Goal: Task Accomplishment & Management: Manage account settings

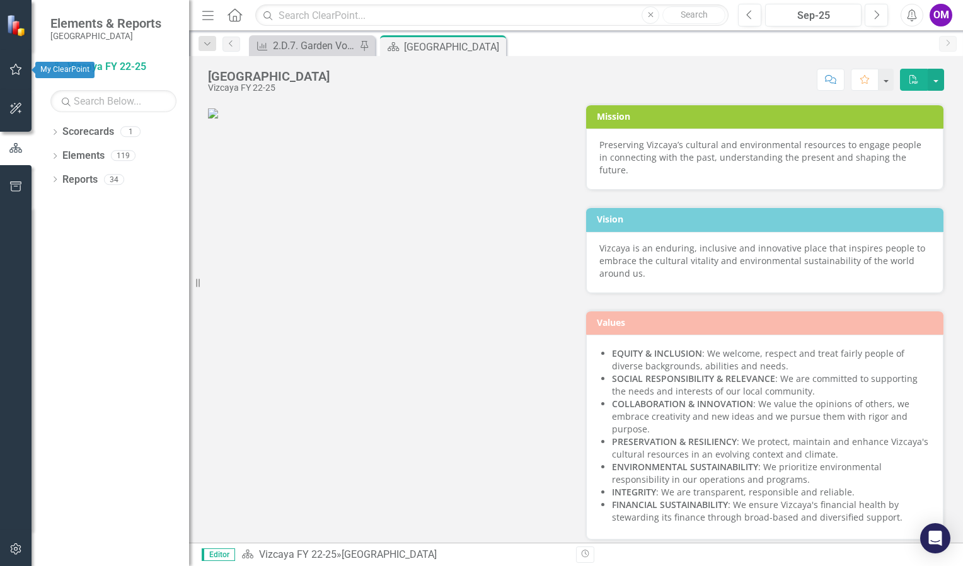
click at [13, 71] on icon "button" at bounding box center [15, 69] width 13 height 10
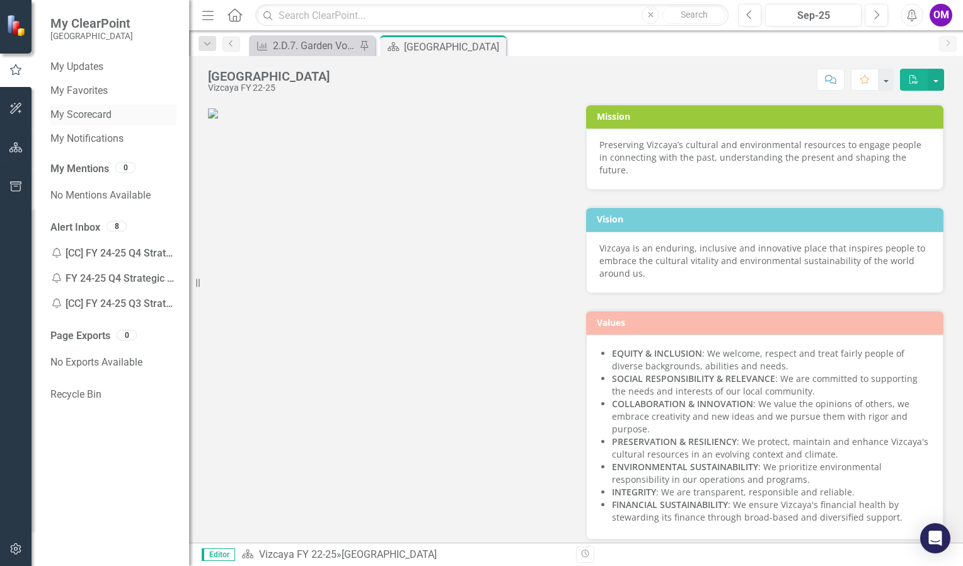
click at [81, 117] on link "My Scorecard" at bounding box center [113, 115] width 126 height 14
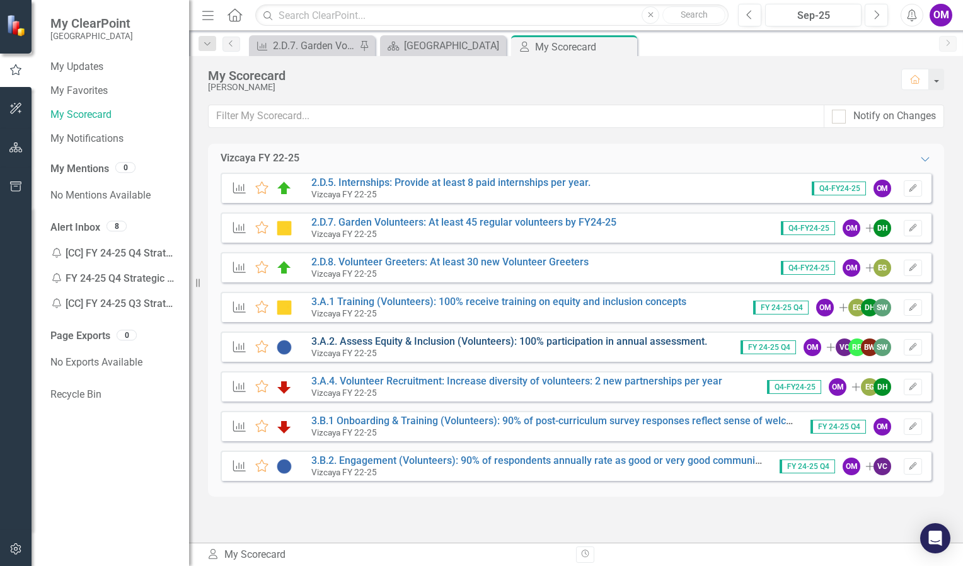
click at [397, 339] on link "3.A.2. Assess Equity & Inclusion (Volunteers): 100% participation in annual ass…" at bounding box center [509, 341] width 396 height 12
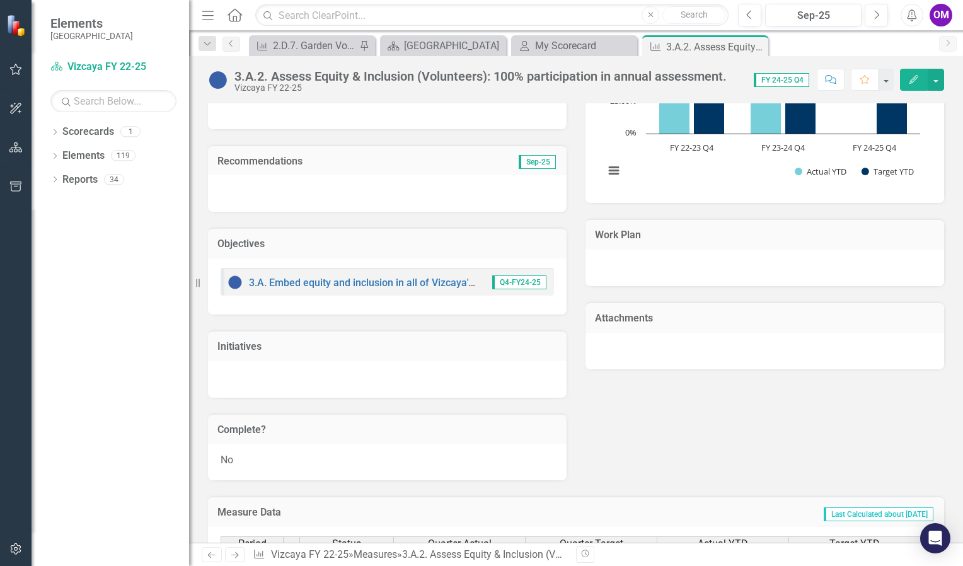
scroll to position [667, 0]
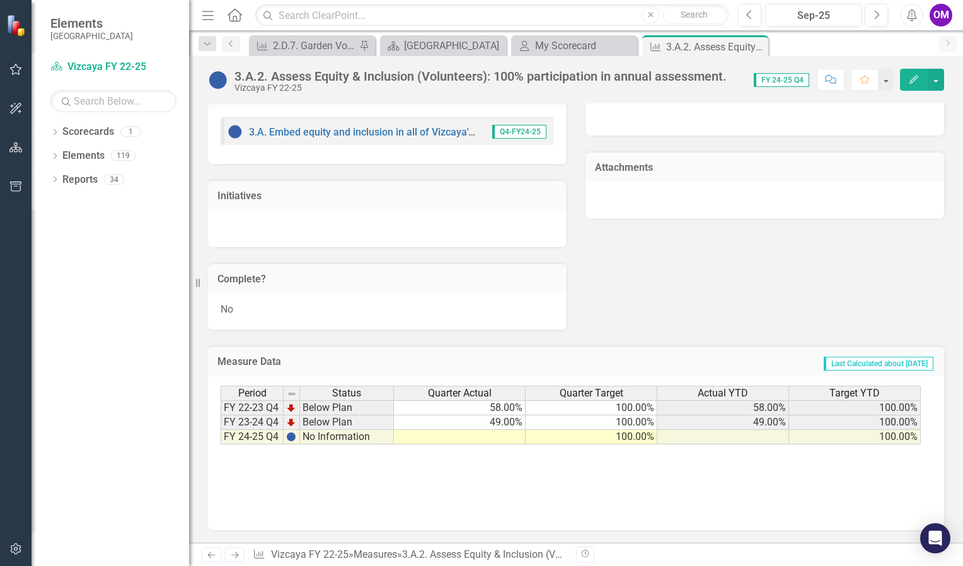
click at [473, 437] on td at bounding box center [460, 437] width 132 height 14
click at [472, 439] on td at bounding box center [460, 437] width 132 height 14
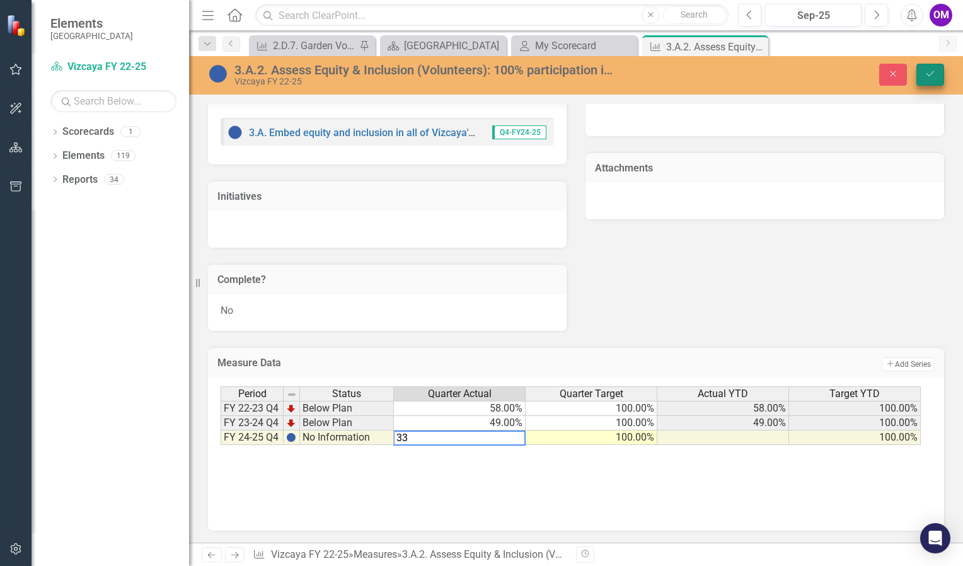
type textarea "33"
click at [928, 80] on button "Save" at bounding box center [930, 75] width 28 height 22
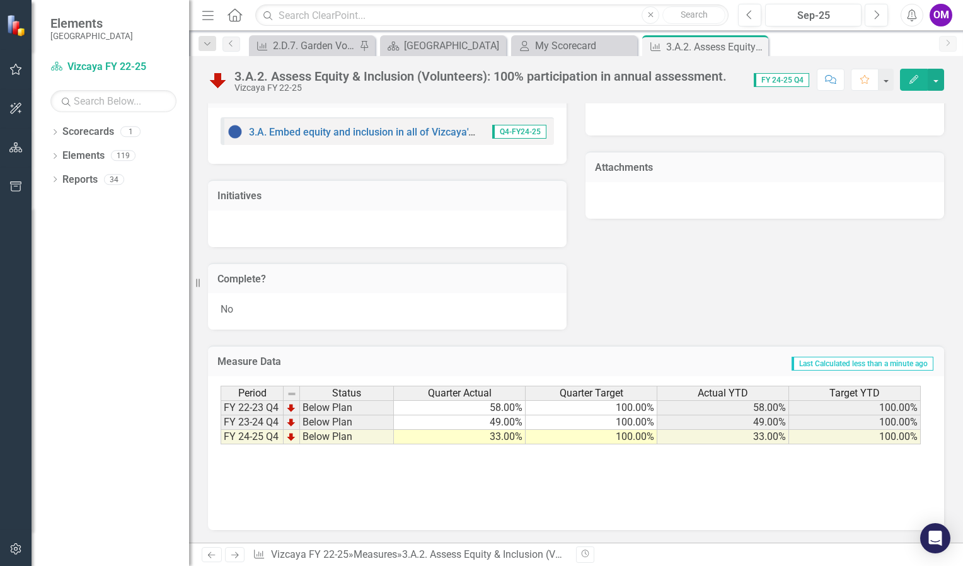
click at [583, 476] on div "Period Status Quarter Actual Quarter Target Actual YTD Target YTD FY 22-23 Q4 B…" at bounding box center [576, 449] width 711 height 126
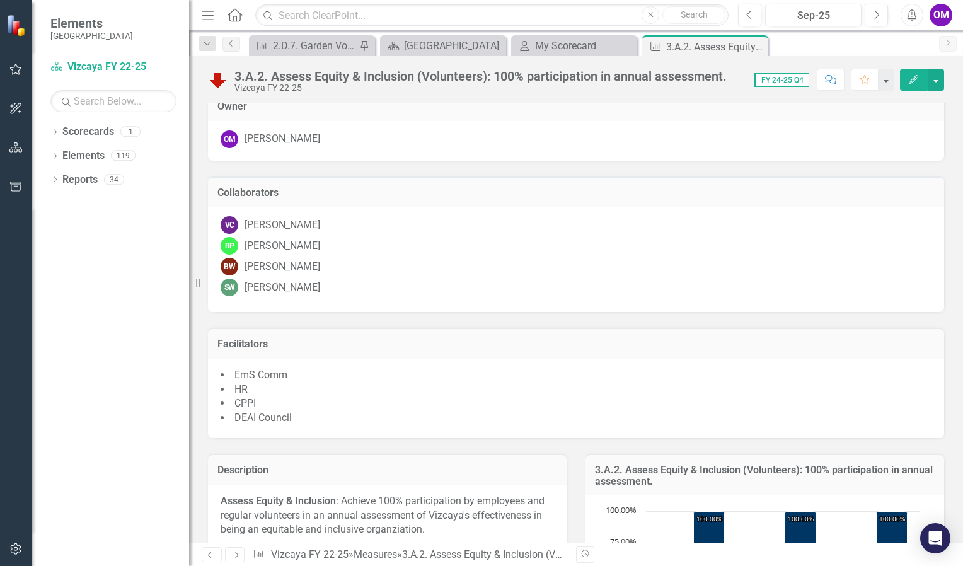
scroll to position [0, 0]
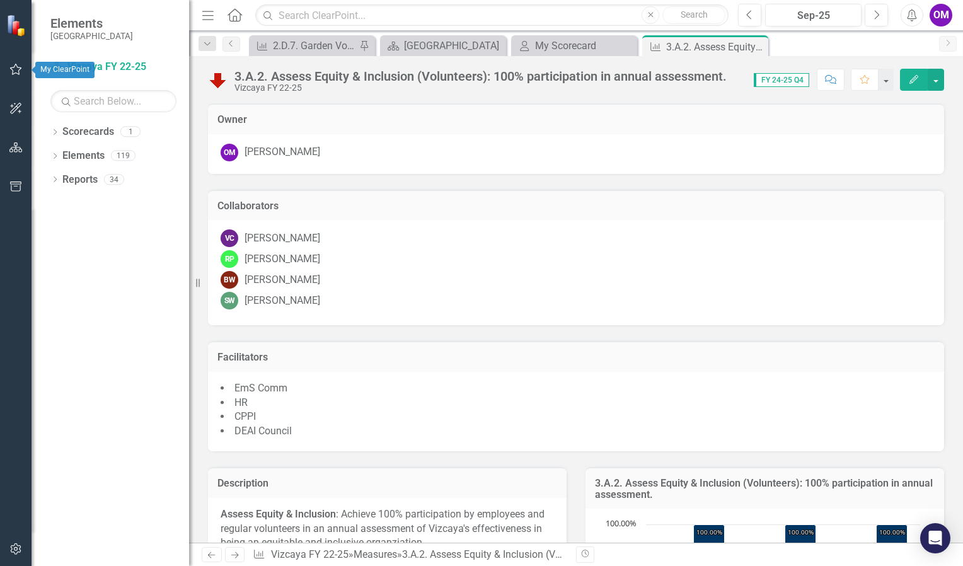
click at [16, 71] on icon "button" at bounding box center [15, 69] width 13 height 10
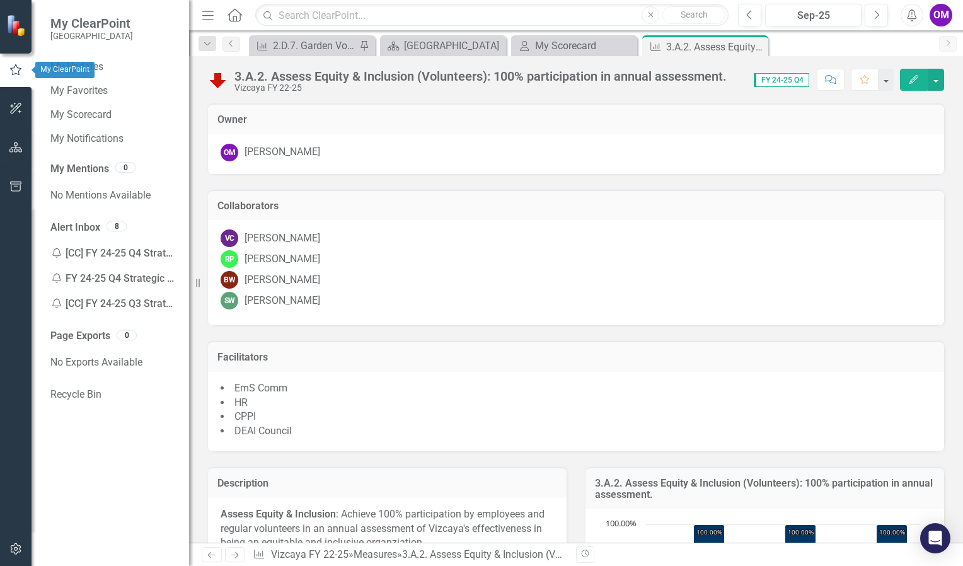
click at [16, 71] on icon "button" at bounding box center [16, 69] width 14 height 11
click at [95, 113] on link "My Scorecard" at bounding box center [113, 115] width 126 height 14
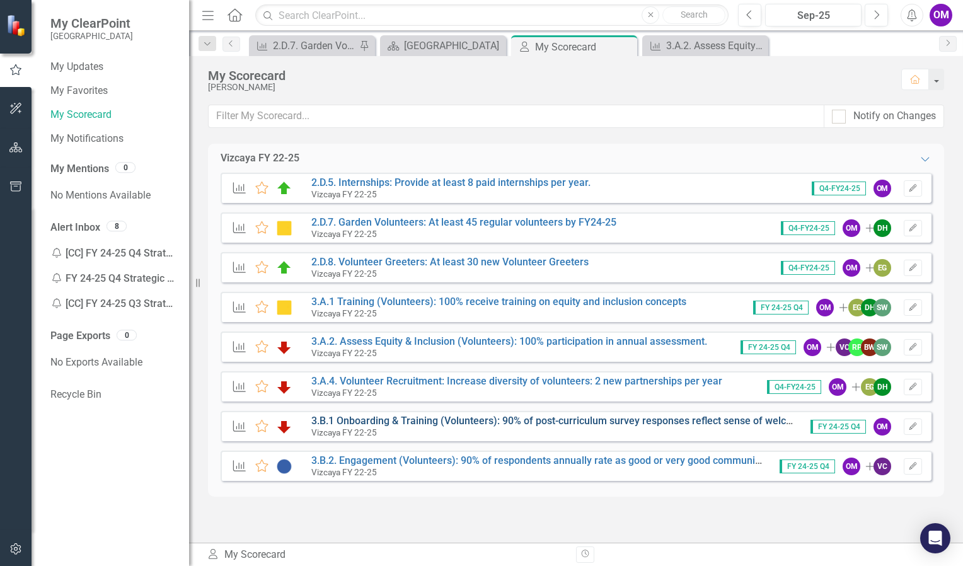
click at [555, 420] on link "3.B.1 Onboarding & Training (Volunteers): 90% of post-curriculum survey respons…" at bounding box center [638, 421] width 655 height 12
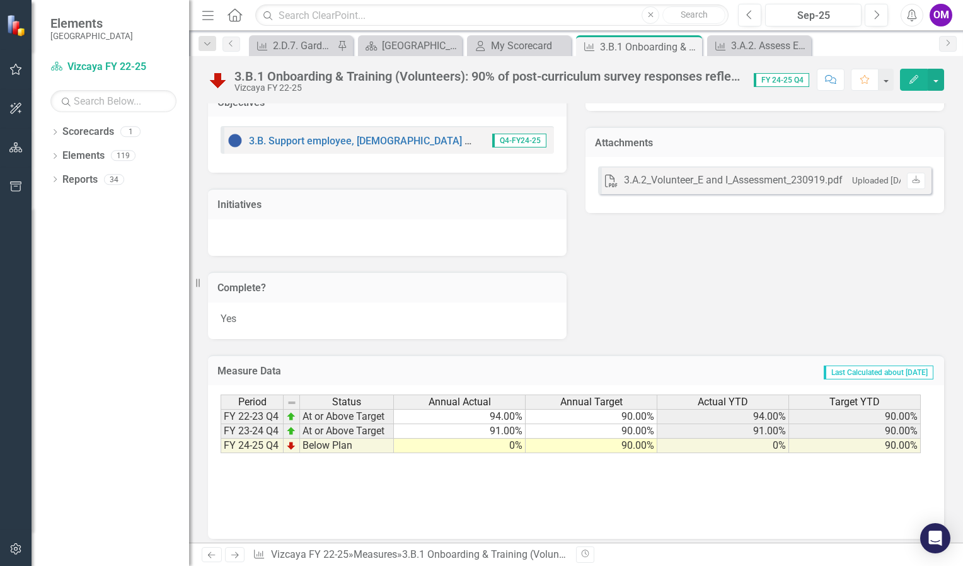
scroll to position [661, 0]
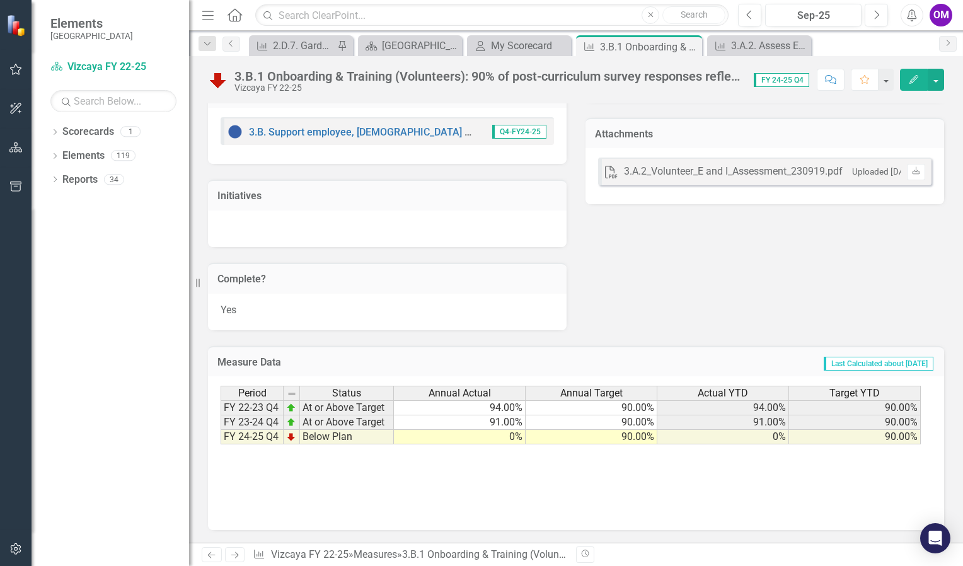
click at [483, 442] on td "0%" at bounding box center [460, 437] width 132 height 14
click at [484, 441] on td "0%" at bounding box center [460, 437] width 132 height 14
type textarea "0"
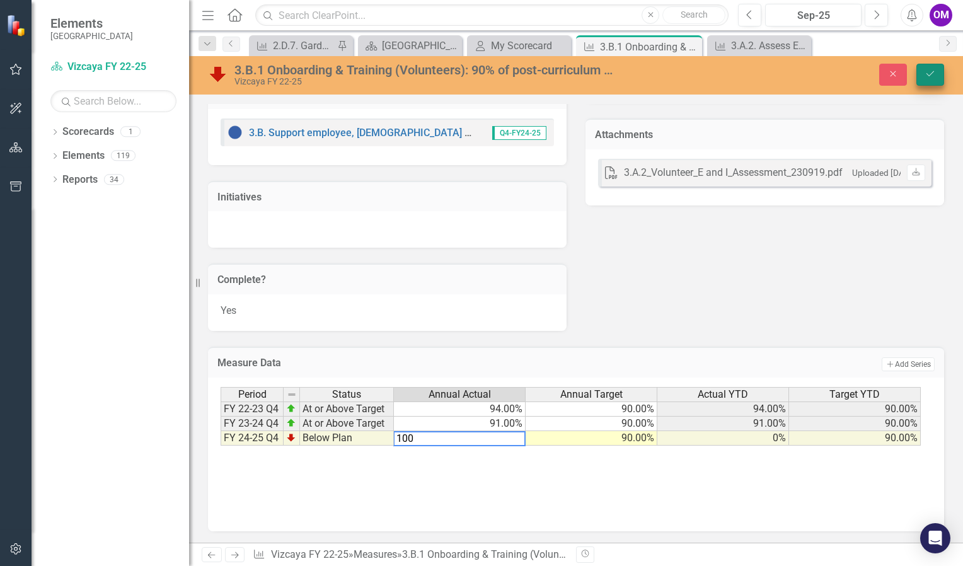
type textarea "100"
click at [928, 71] on icon "Save" at bounding box center [930, 73] width 11 height 9
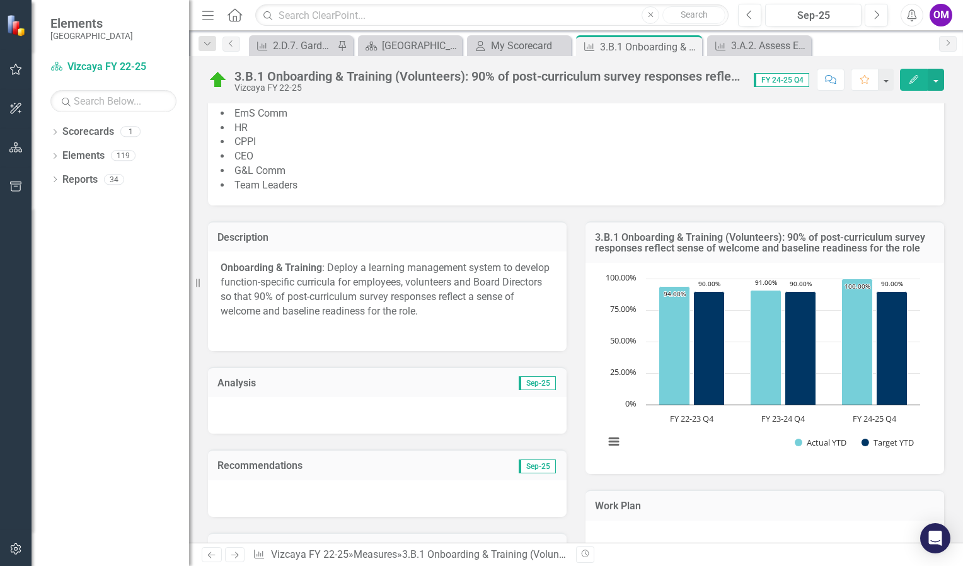
scroll to position [0, 0]
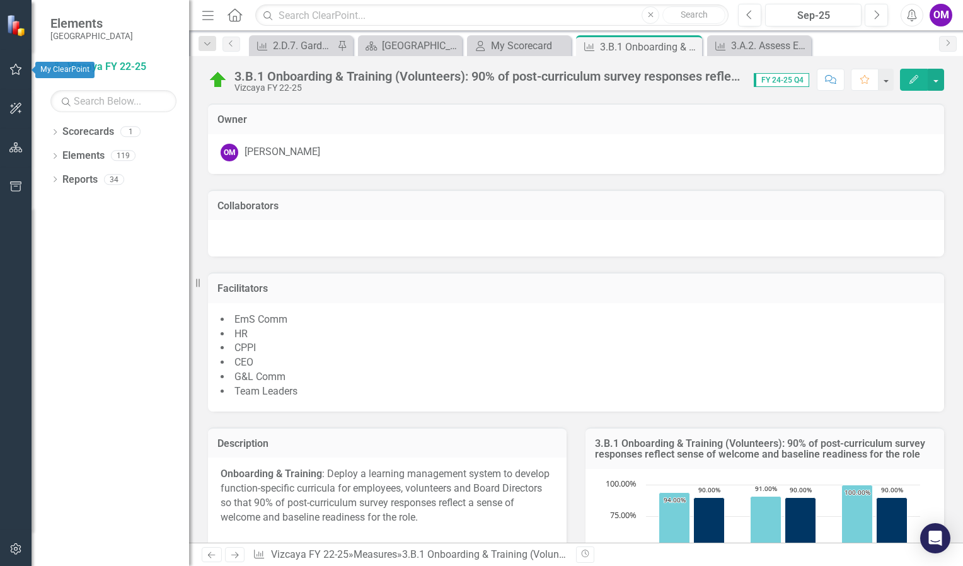
click at [18, 68] on icon "button" at bounding box center [15, 69] width 13 height 10
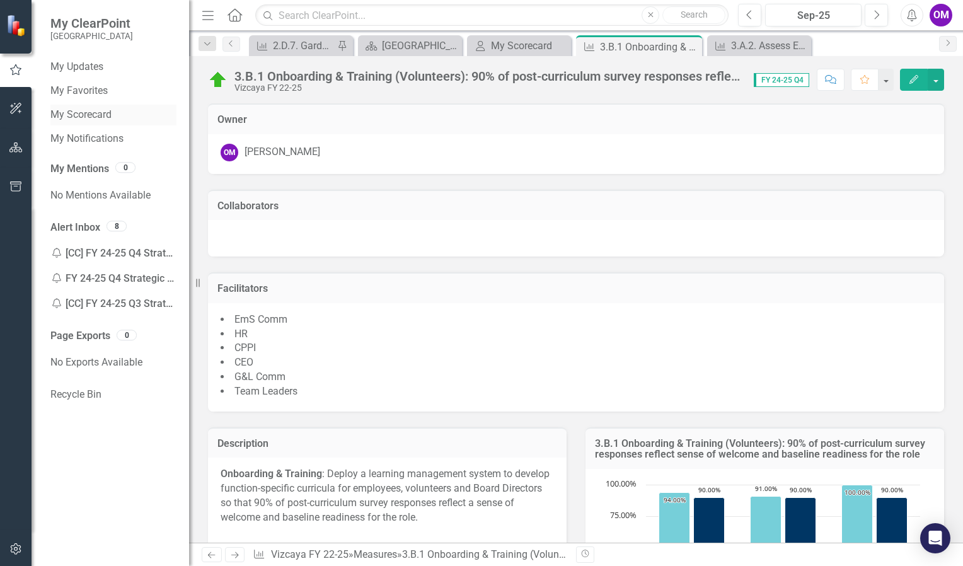
click at [91, 111] on link "My Scorecard" at bounding box center [113, 115] width 126 height 14
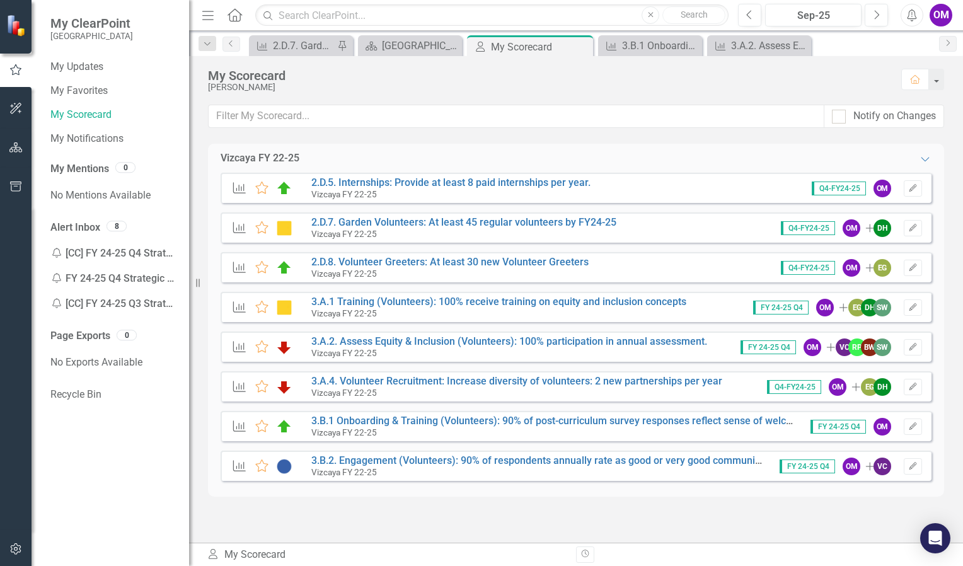
click at [538, 468] on div "Vizcaya FY 22-25" at bounding box center [537, 471] width 453 height 11
click at [538, 461] on link "3.B.2. Engagement (Volunteers): 90% of respondents annually rate as good or ver…" at bounding box center [637, 460] width 652 height 12
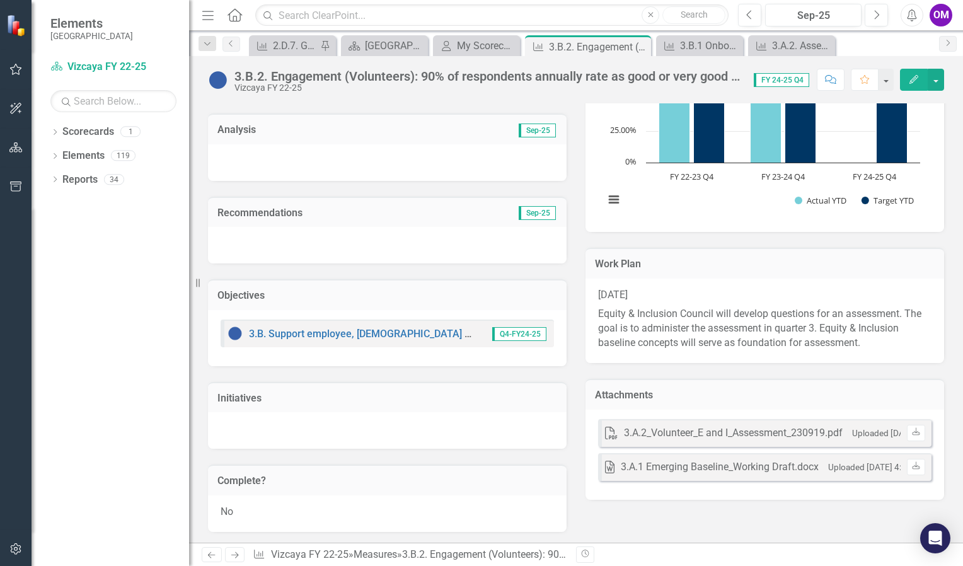
scroll to position [653, 0]
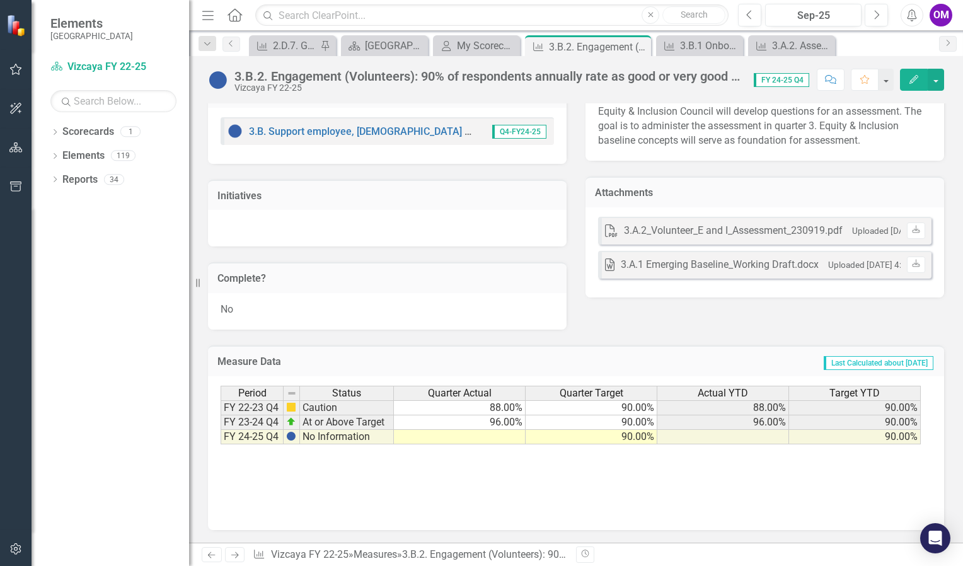
click at [486, 436] on td at bounding box center [460, 437] width 132 height 14
click at [487, 435] on td at bounding box center [460, 437] width 132 height 14
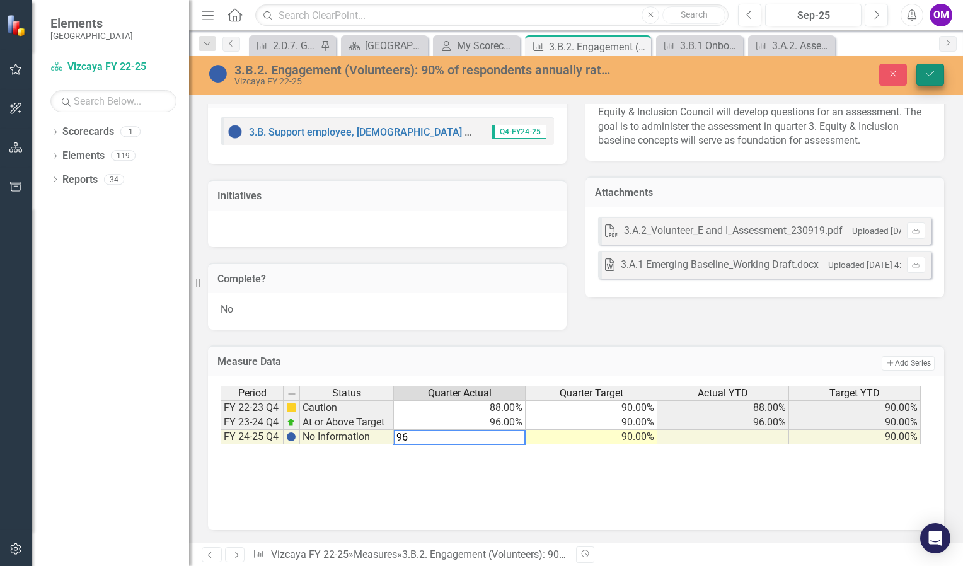
type textarea "96"
click at [930, 73] on icon "Save" at bounding box center [930, 73] width 11 height 9
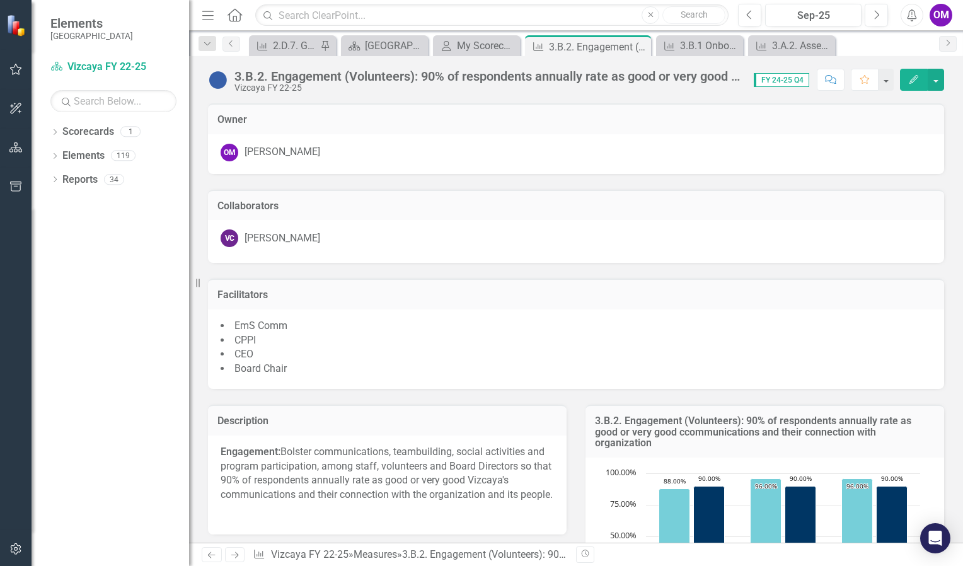
click at [16, 66] on icon "button" at bounding box center [15, 69] width 13 height 10
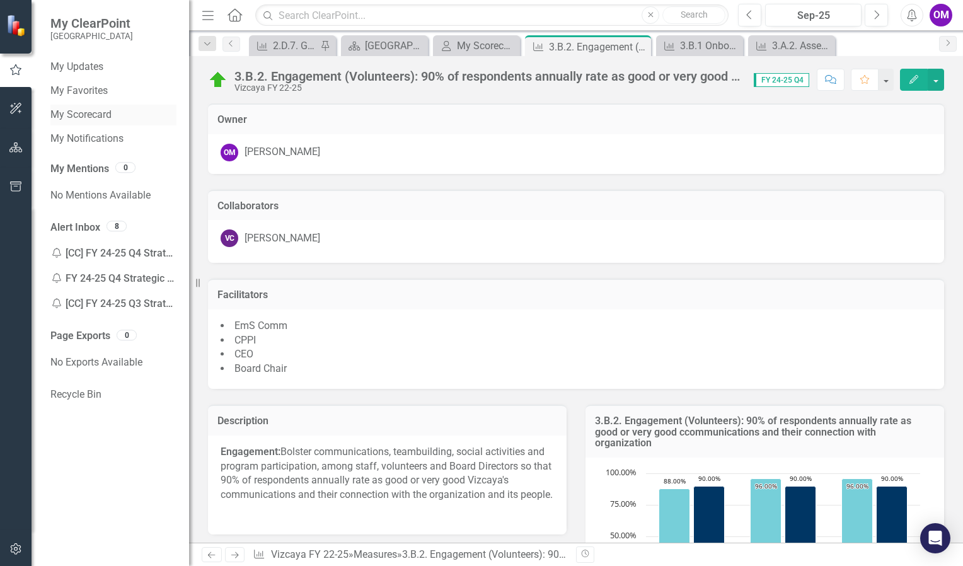
click at [91, 113] on link "My Scorecard" at bounding box center [113, 115] width 126 height 14
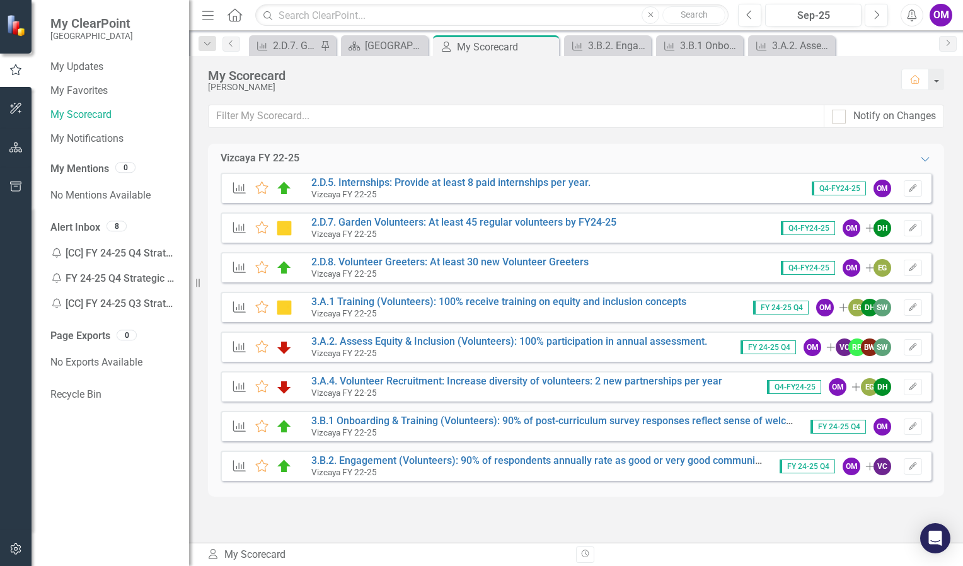
click at [684, 315] on div "3.A.1 Training (Volunteers): 100% receive training on equity and inclusion conc…" at bounding box center [501, 307] width 381 height 22
click at [676, 301] on link "3.A.1 Training (Volunteers): 100% receive training on equity and inclusion conc…" at bounding box center [498, 302] width 375 height 12
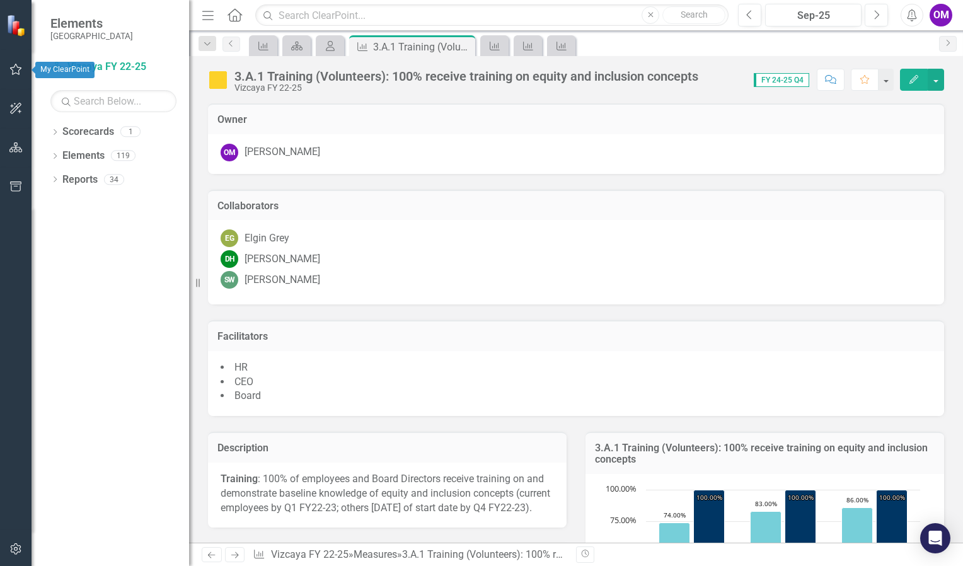
click at [16, 71] on icon "button" at bounding box center [15, 69] width 13 height 10
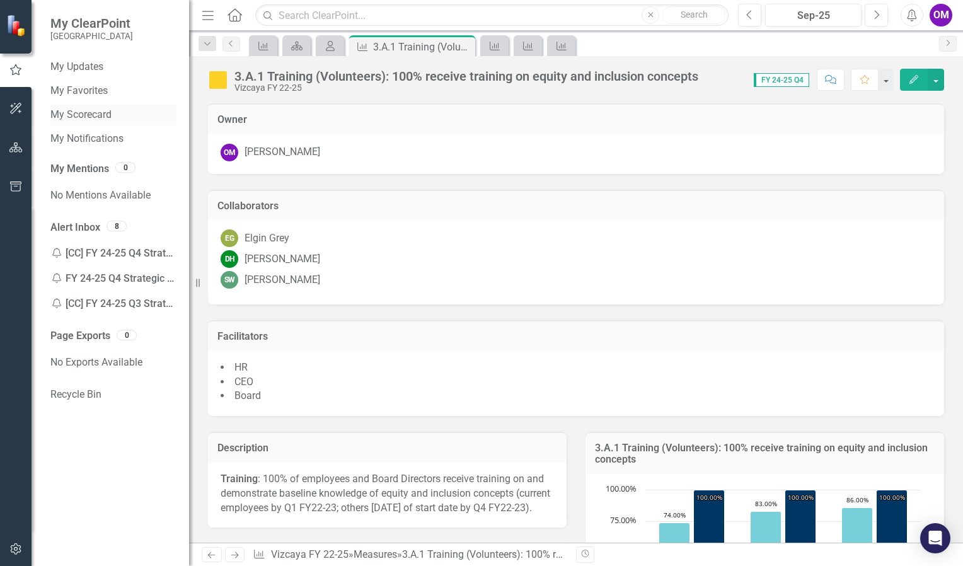
click at [81, 115] on link "My Scorecard" at bounding box center [113, 115] width 126 height 14
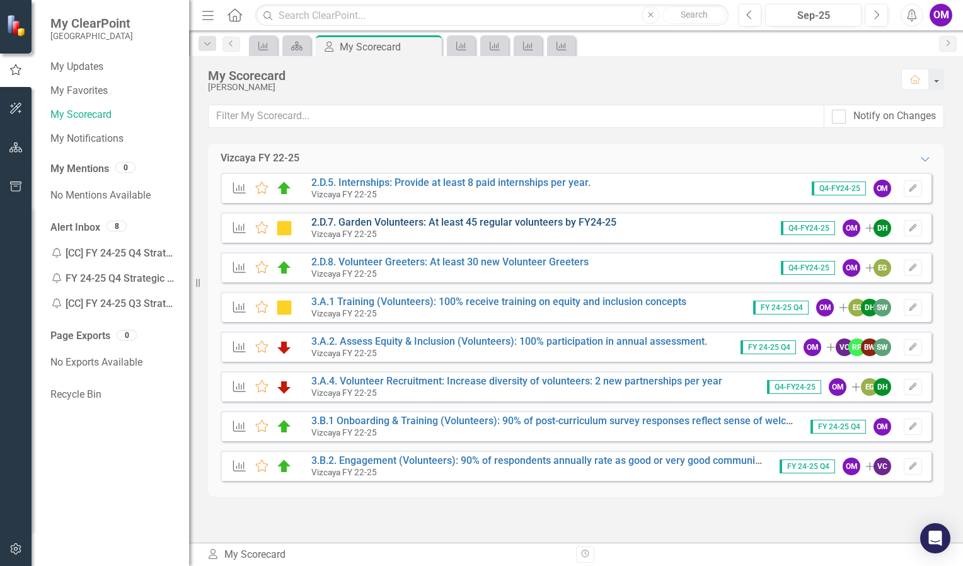
click at [436, 221] on link "2.D.7. Garden Volunteers: At least 45 regular volunteers by FY24-25" at bounding box center [463, 222] width 305 height 12
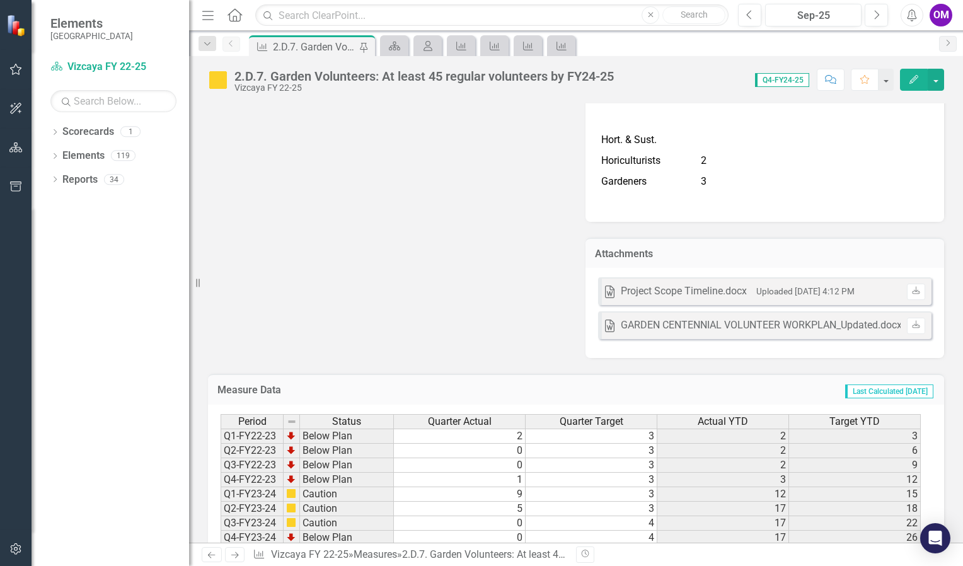
scroll to position [5518, 0]
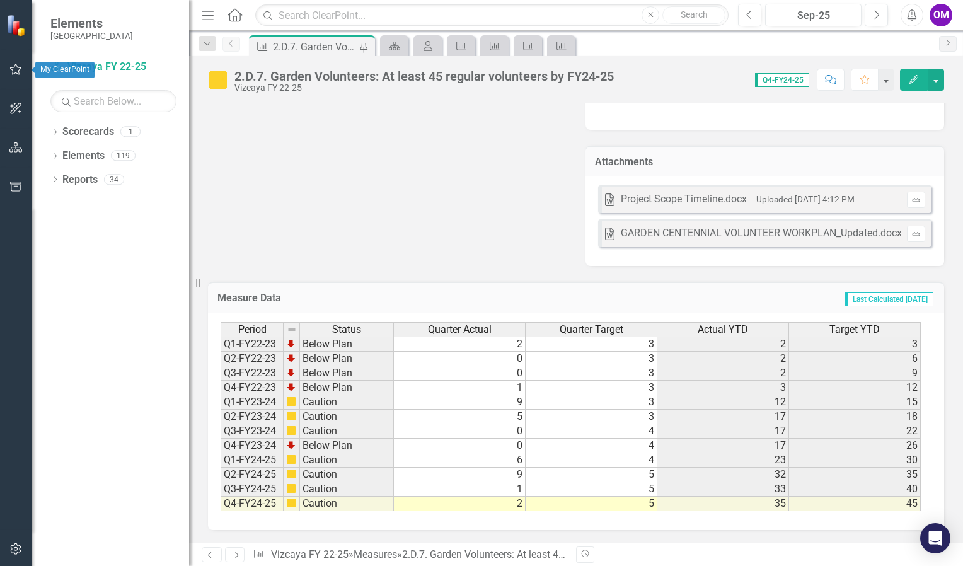
click at [18, 70] on icon "button" at bounding box center [15, 69] width 13 height 10
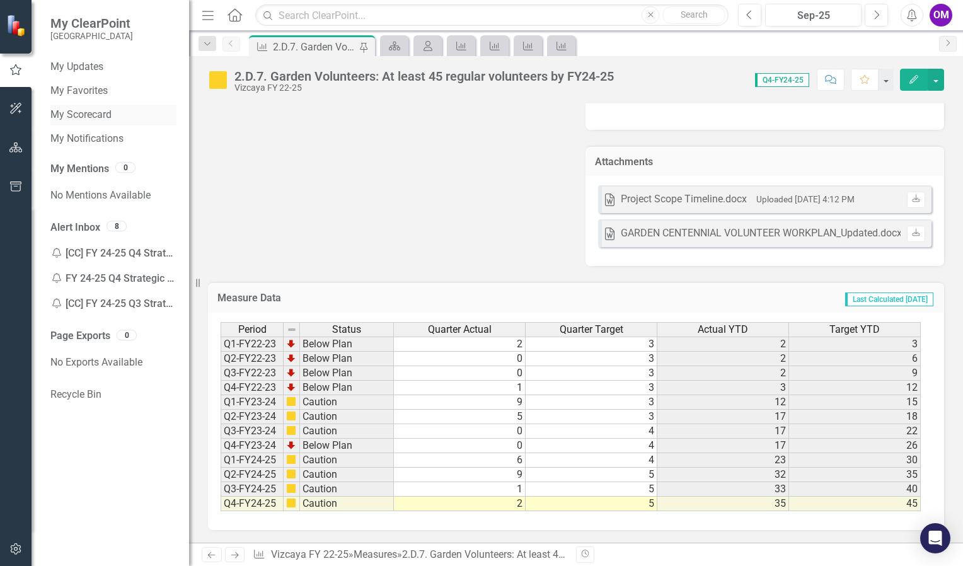
click at [59, 118] on link "My Scorecard" at bounding box center [113, 115] width 126 height 14
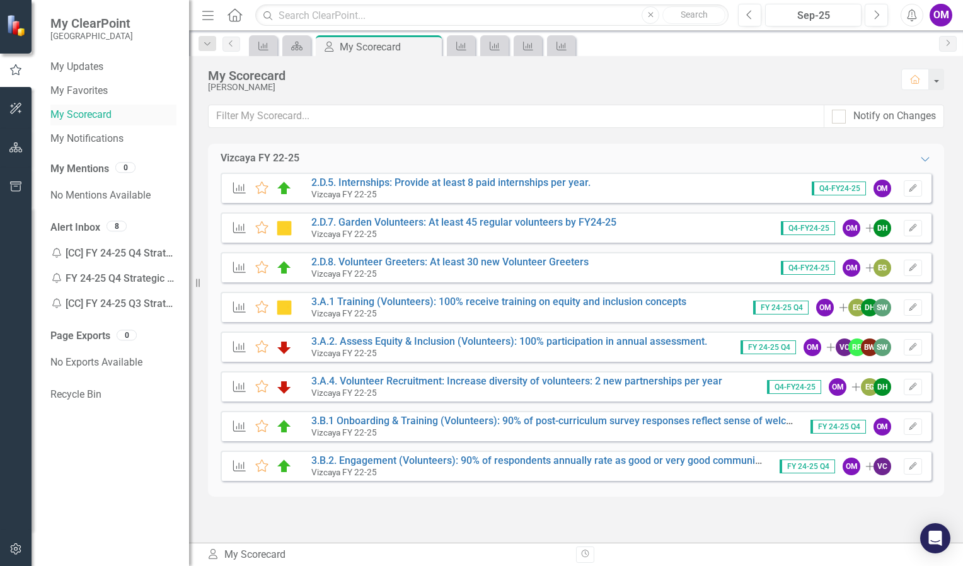
click at [81, 112] on link "My Scorecard" at bounding box center [113, 115] width 126 height 14
click at [81, 64] on link "My Updates" at bounding box center [113, 67] width 126 height 14
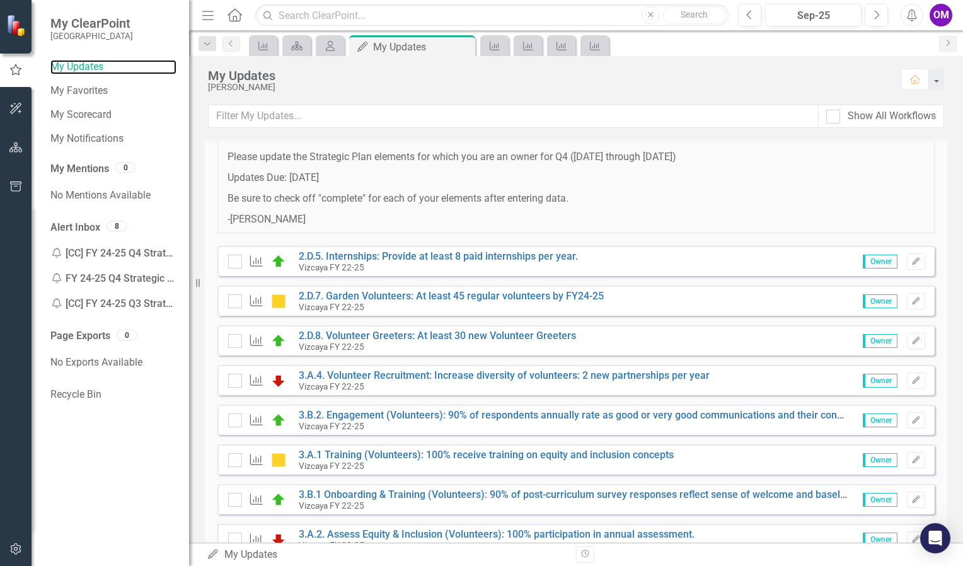
scroll to position [98, 0]
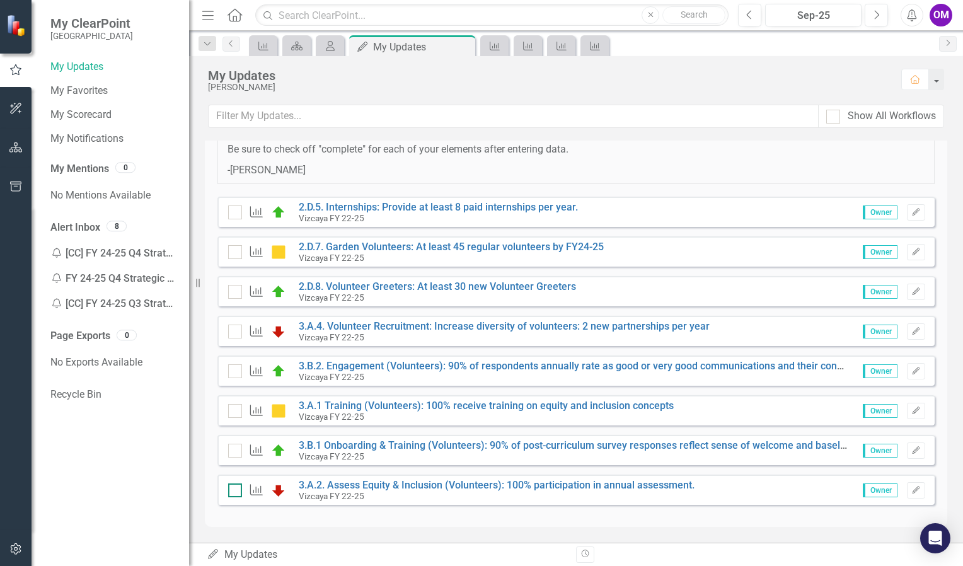
click at [240, 492] on div at bounding box center [235, 490] width 14 height 14
click at [236, 492] on input "checkbox" at bounding box center [232, 487] width 8 height 8
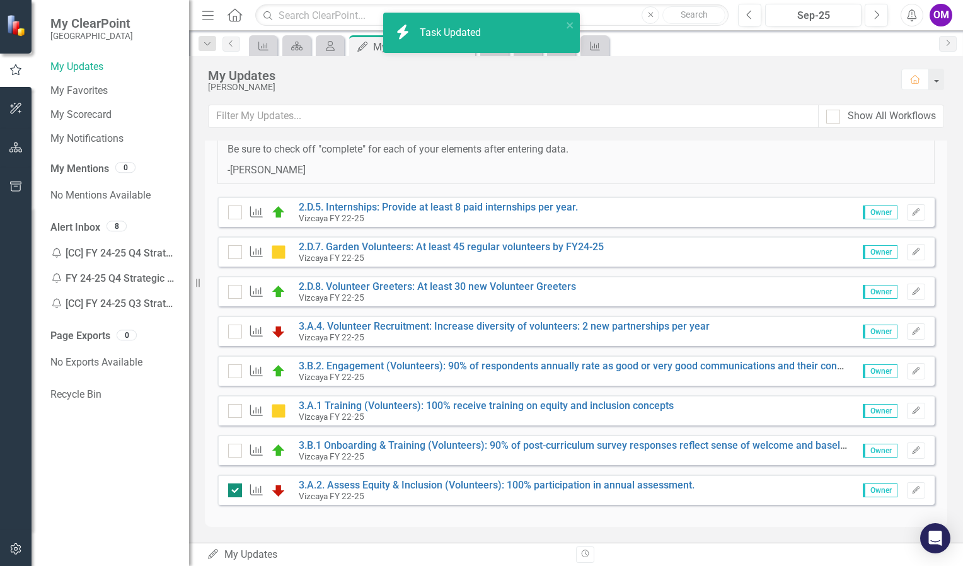
checkbox input "true"
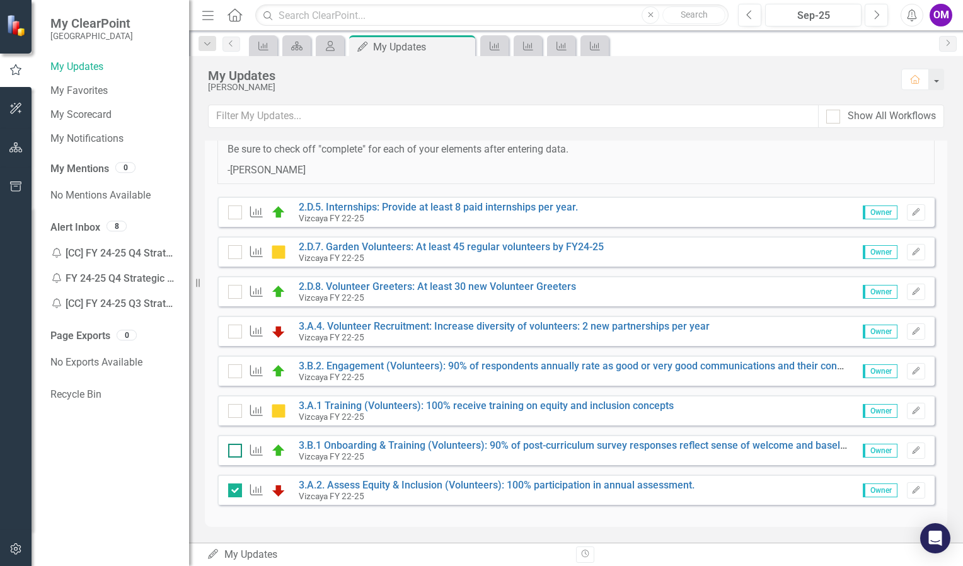
click at [237, 446] on div at bounding box center [235, 451] width 14 height 14
click at [236, 446] on input "checkbox" at bounding box center [232, 448] width 8 height 8
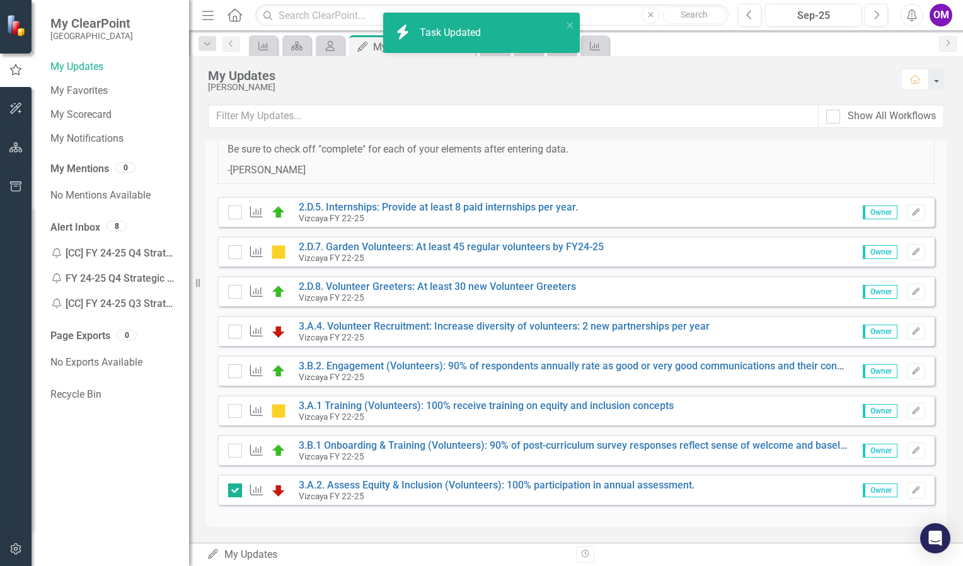
checkbox input "true"
click at [234, 413] on div at bounding box center [235, 411] width 14 height 14
click at [234, 412] on input "checkbox" at bounding box center [232, 408] width 8 height 8
checkbox input "true"
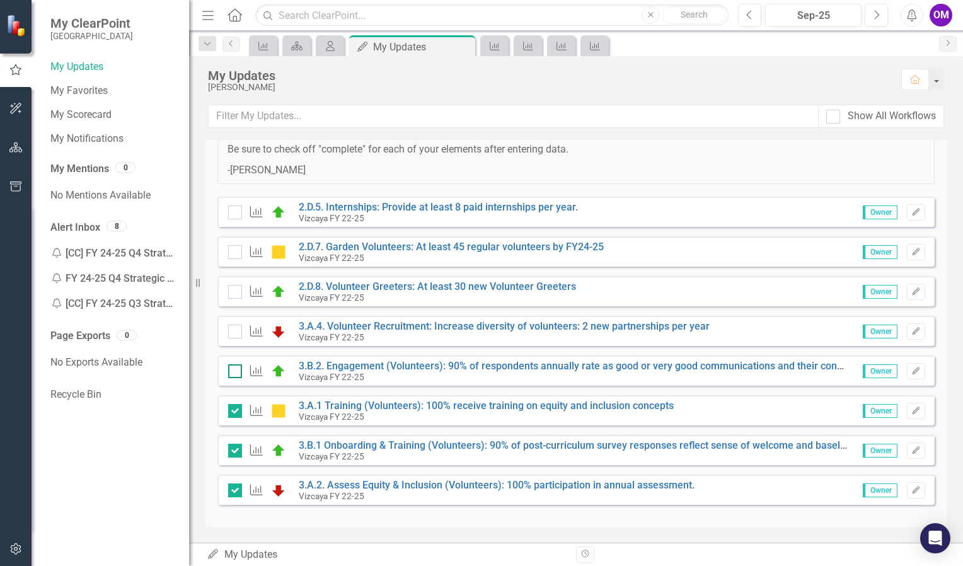
click at [232, 375] on div at bounding box center [235, 371] width 14 height 14
click at [232, 372] on input "checkbox" at bounding box center [232, 368] width 8 height 8
checkbox input "true"
click at [231, 328] on input "checkbox" at bounding box center [232, 329] width 8 height 8
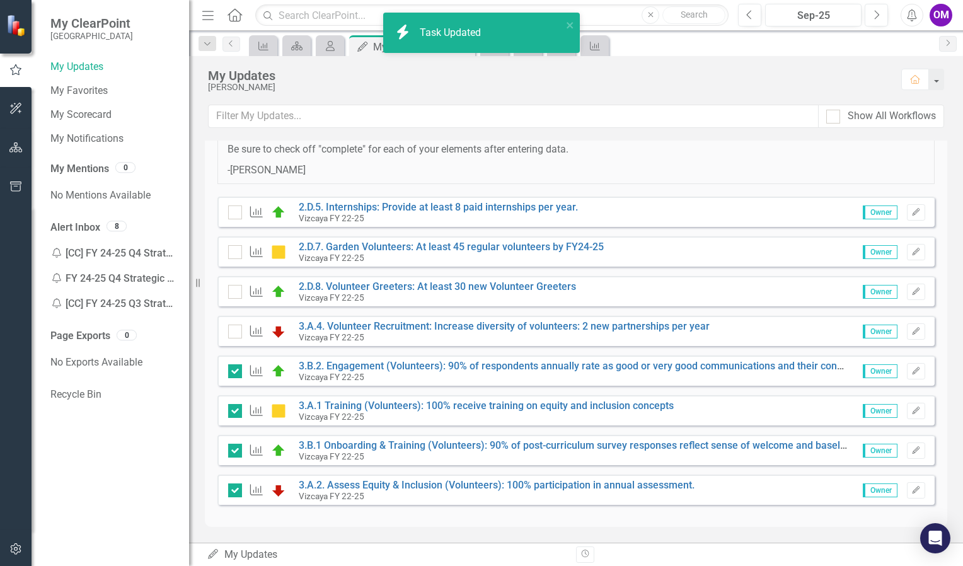
checkbox input "true"
click at [235, 292] on input "checkbox" at bounding box center [232, 289] width 8 height 8
checkbox input "true"
click at [239, 250] on div at bounding box center [235, 252] width 14 height 14
click at [236, 250] on input "checkbox" at bounding box center [232, 249] width 8 height 8
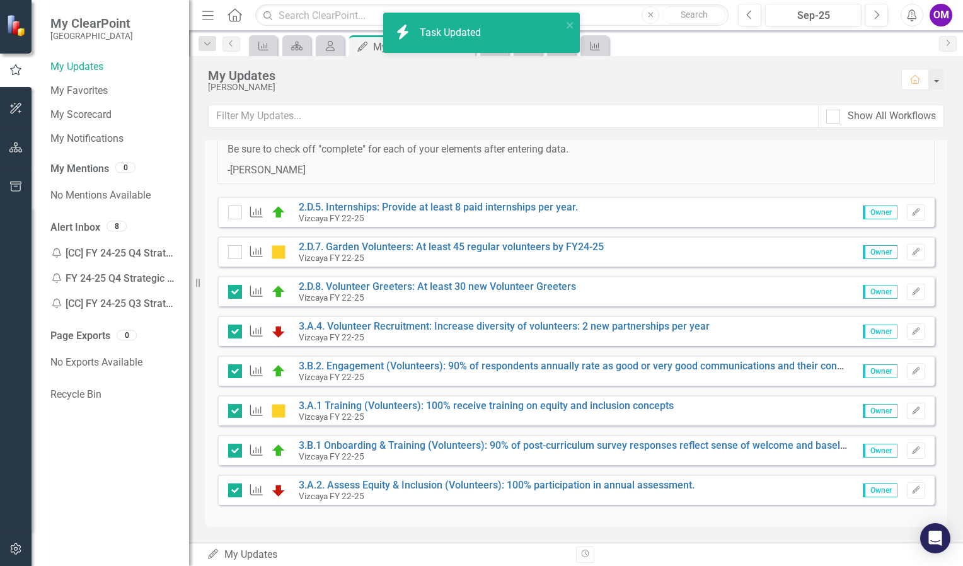
checkbox input "true"
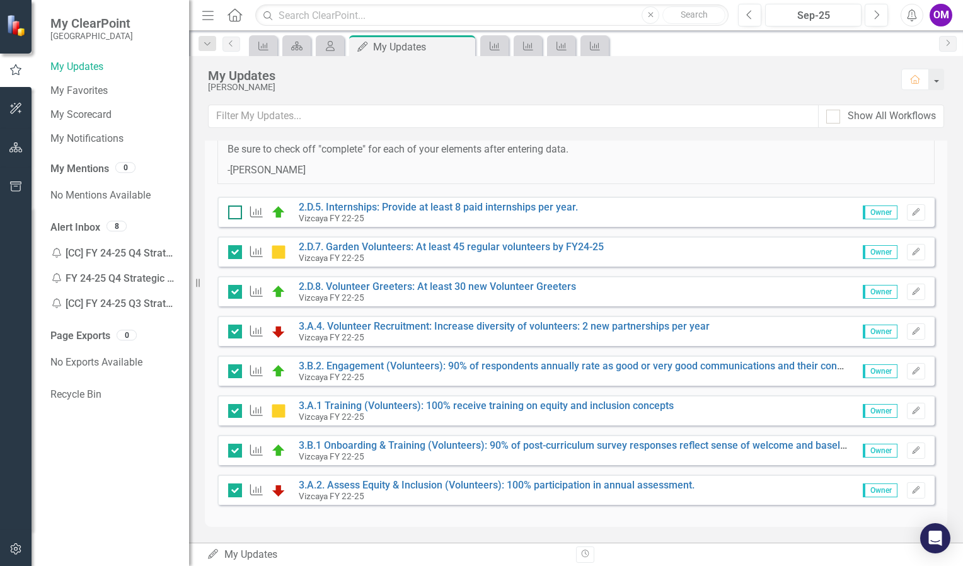
click at [238, 211] on div at bounding box center [235, 212] width 14 height 14
click at [236, 211] on input "checkbox" at bounding box center [232, 209] width 8 height 8
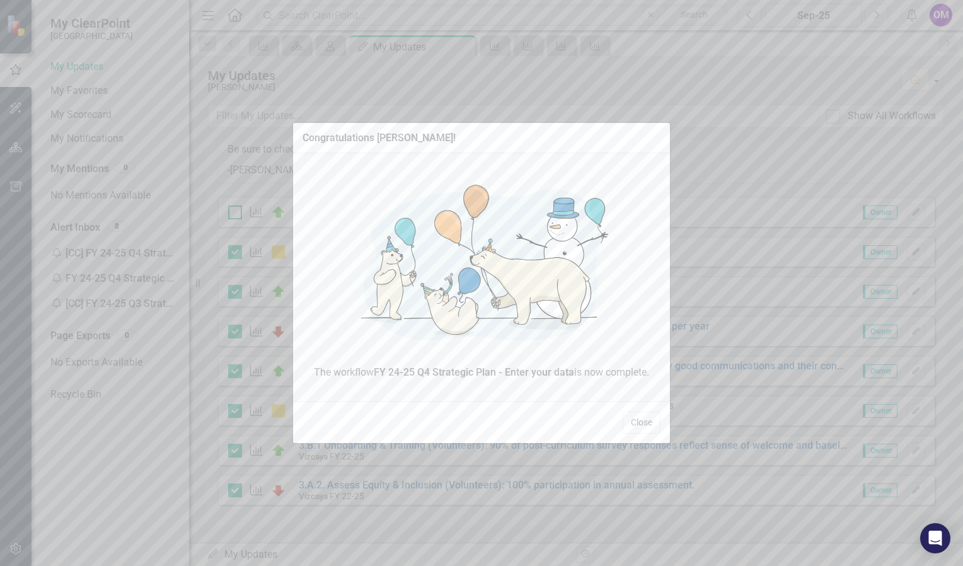
checkbox input "true"
click at [644, 418] on button "Close" at bounding box center [642, 423] width 38 height 22
